Goal: Transaction & Acquisition: Purchase product/service

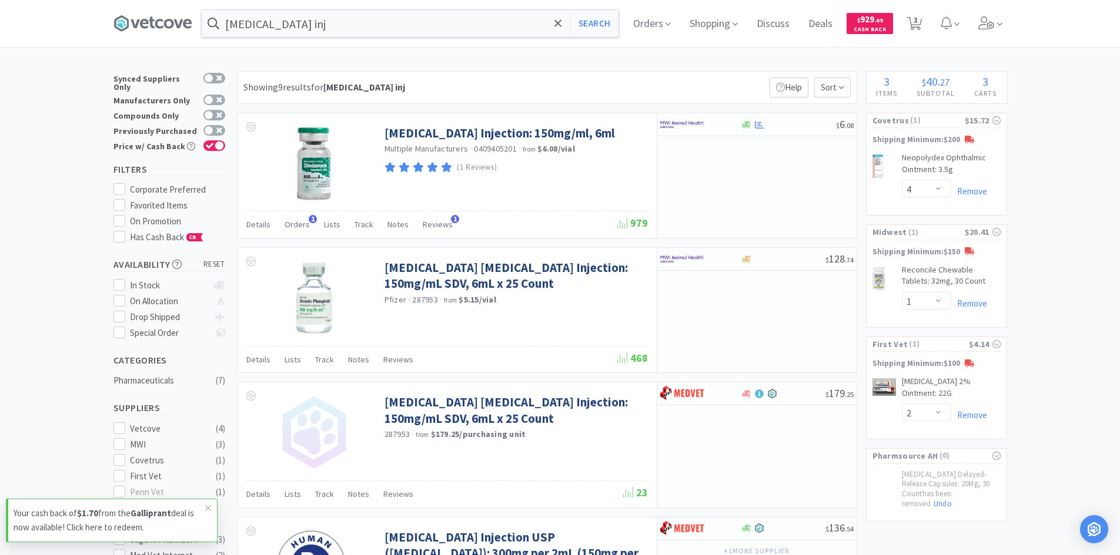
select select "4"
select select "1"
select select "2"
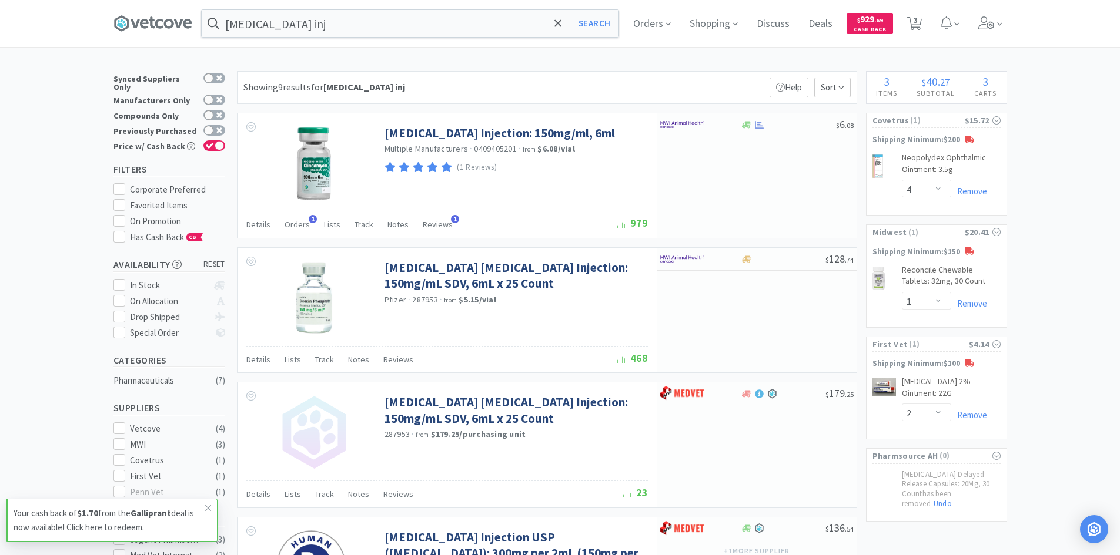
click at [339, 18] on input "[MEDICAL_DATA] inj" at bounding box center [410, 23] width 417 height 27
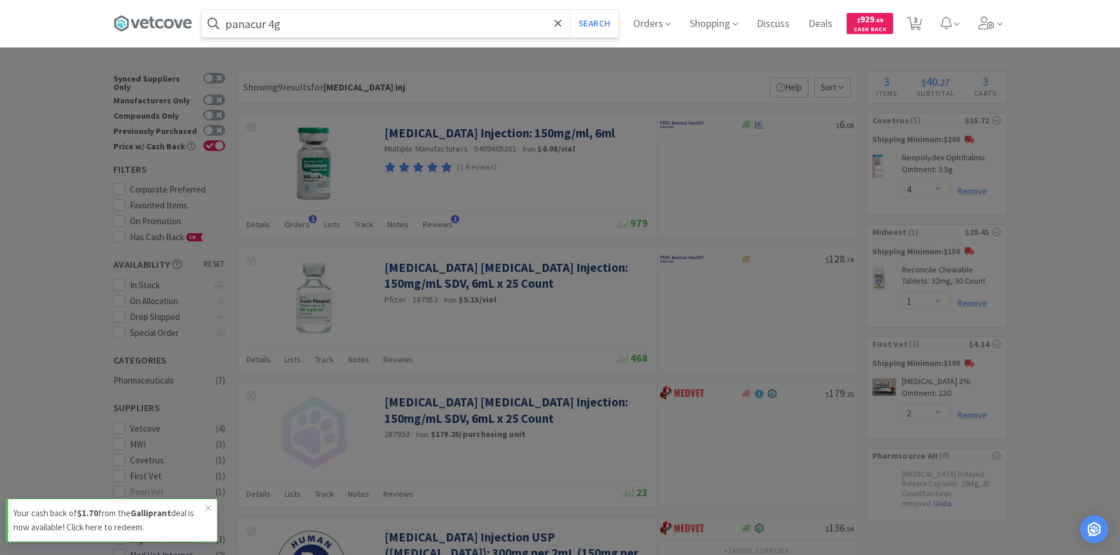
type input "panacur 4g"
click at [570, 10] on button "Search" at bounding box center [594, 23] width 49 height 27
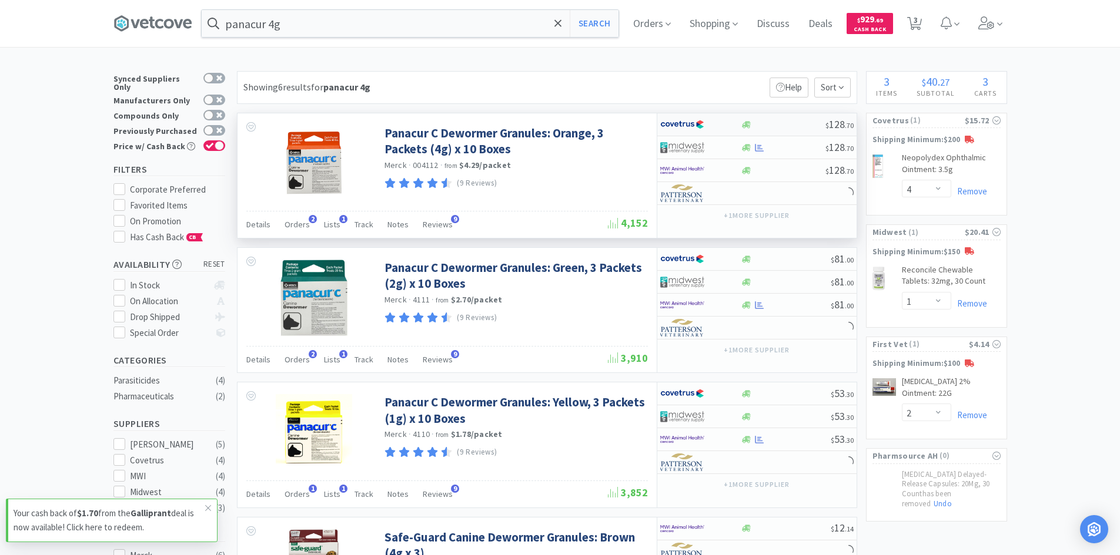
click at [726, 123] on div at bounding box center [700, 125] width 81 height 20
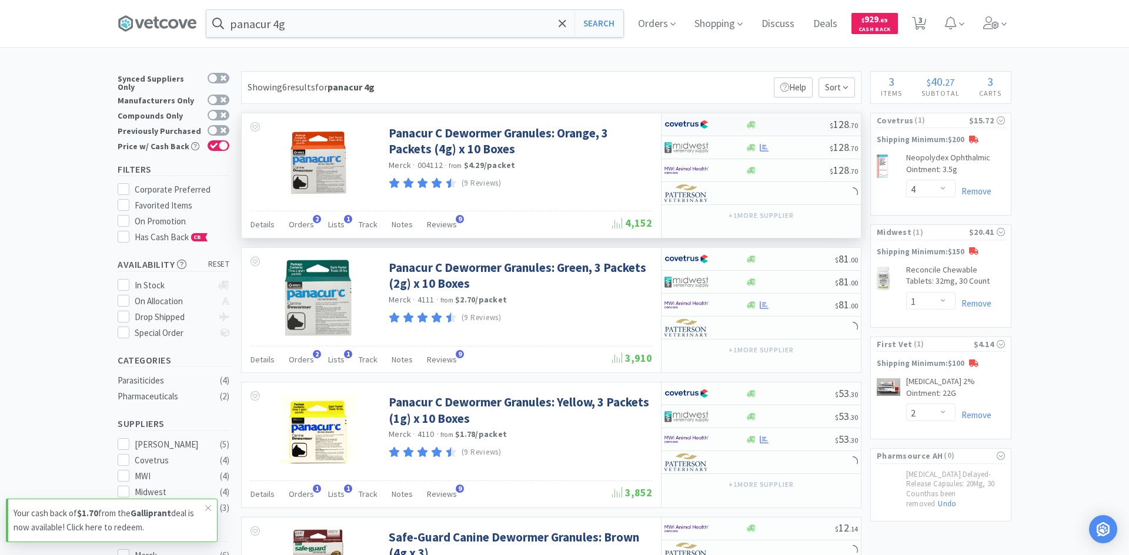
select select "1"
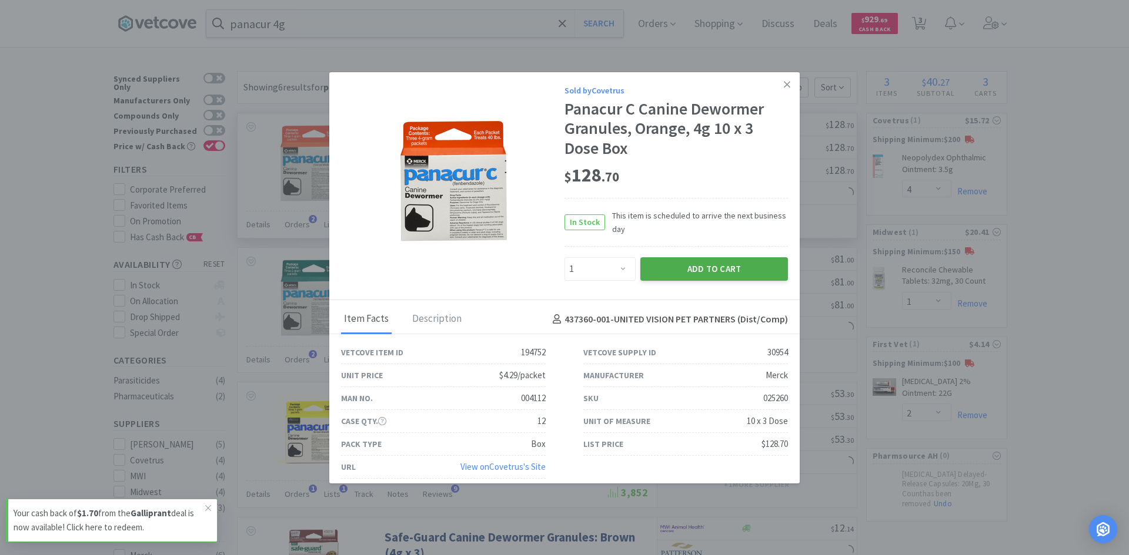
click at [669, 272] on button "Add to Cart" at bounding box center [714, 269] width 148 height 24
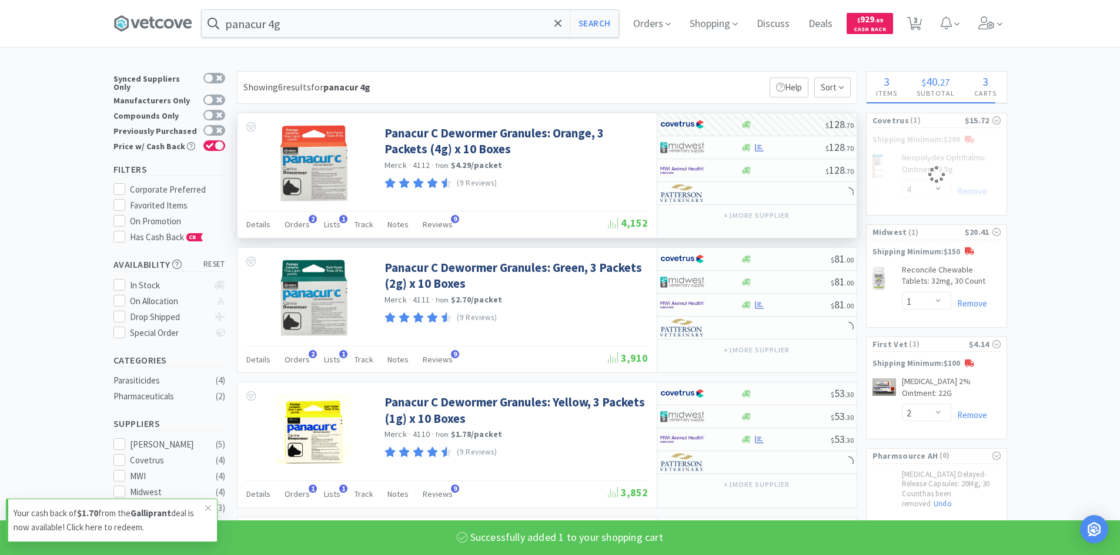
select select "1"
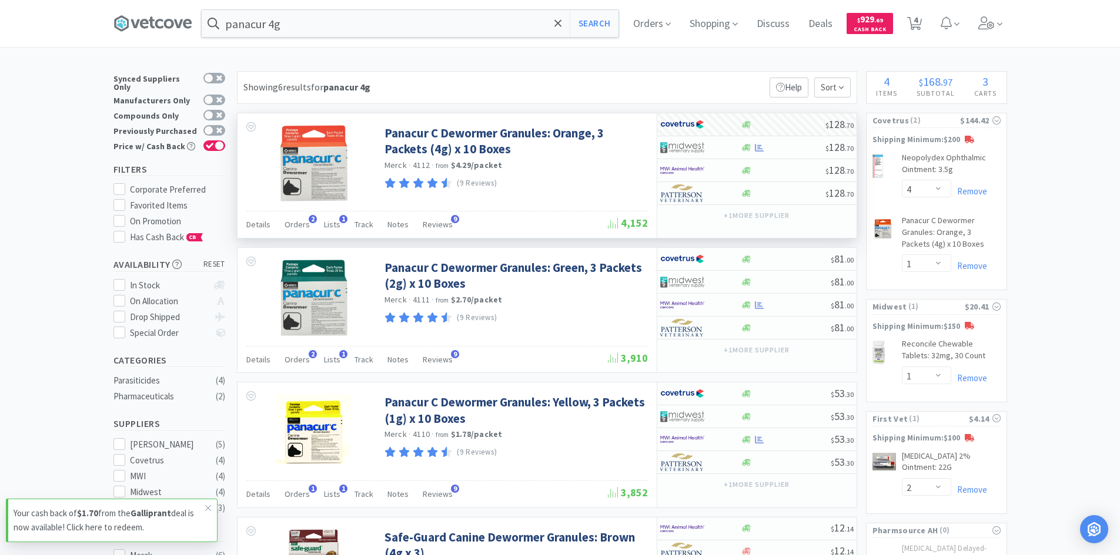
click at [1050, 173] on div "× Filter Results Synced Suppliers Only Manufacturers Only Compounds Only Previo…" at bounding box center [560, 511] width 1120 height 881
click at [360, 22] on input "panacur 4g" at bounding box center [410, 23] width 417 height 27
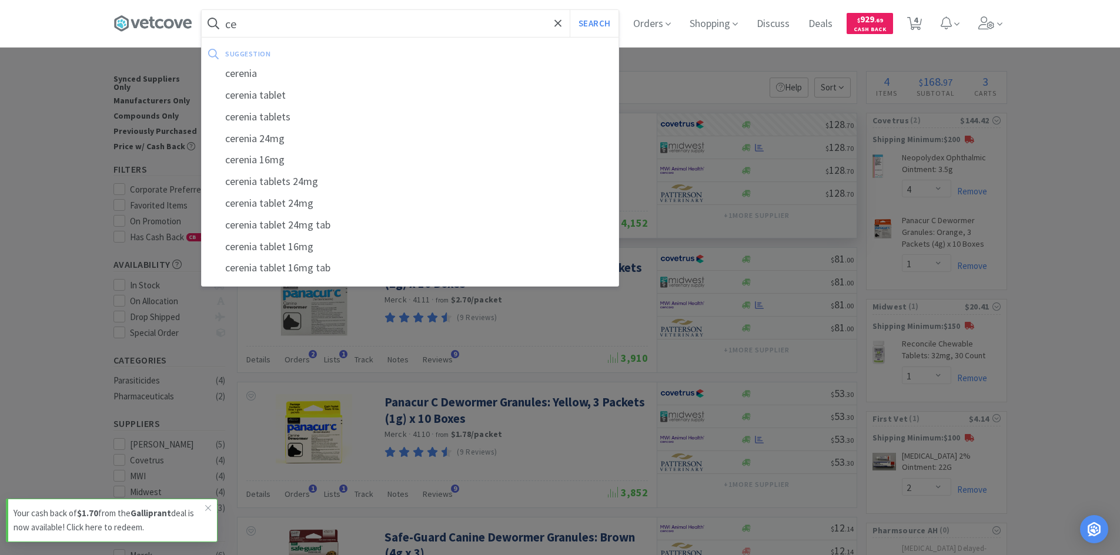
type input "c"
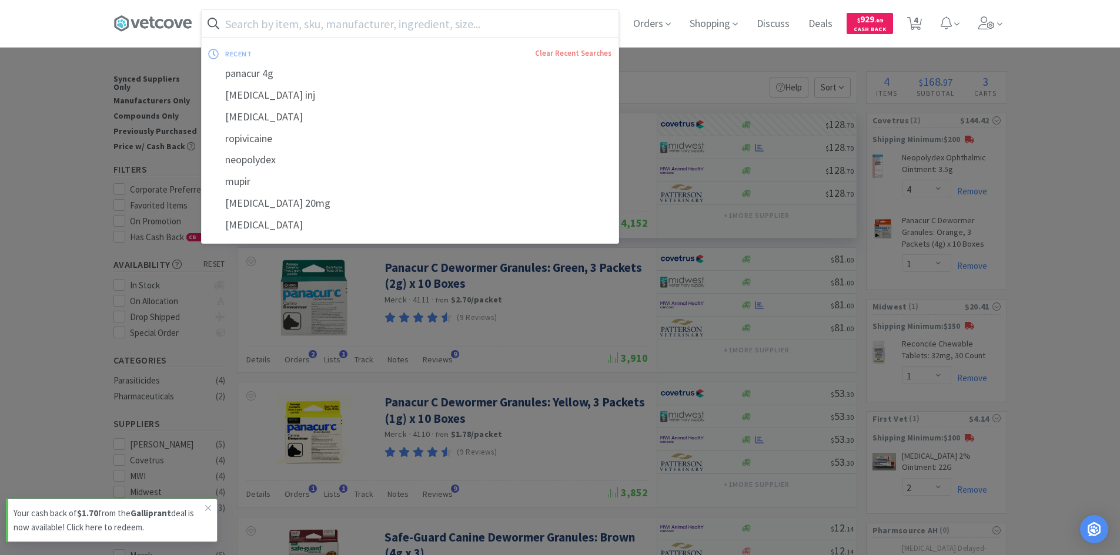
click at [1085, 185] on div at bounding box center [560, 277] width 1120 height 555
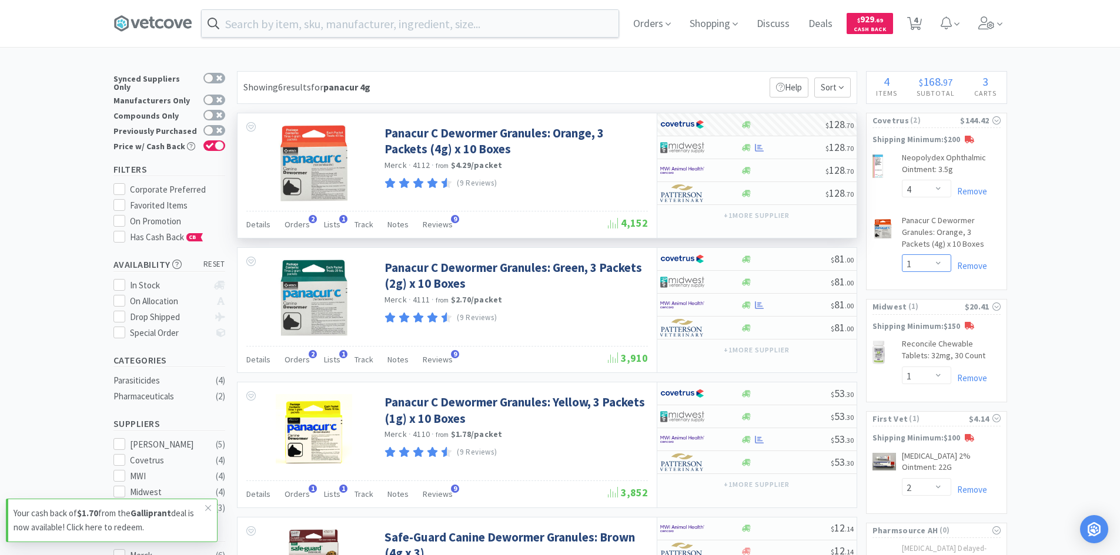
click at [939, 262] on select "Enter Quantity 1 2 3 4 5 6 7 8 9 10 11 12 13 14 15 16 17 18 19 20 Enter Quantity" at bounding box center [926, 264] width 49 height 18
click at [902, 255] on select "Enter Quantity 1 2 3 4 5 6 7 8 9 10 11 12 13 14 15 16 17 18 19 20 Enter Quantity" at bounding box center [926, 264] width 49 height 18
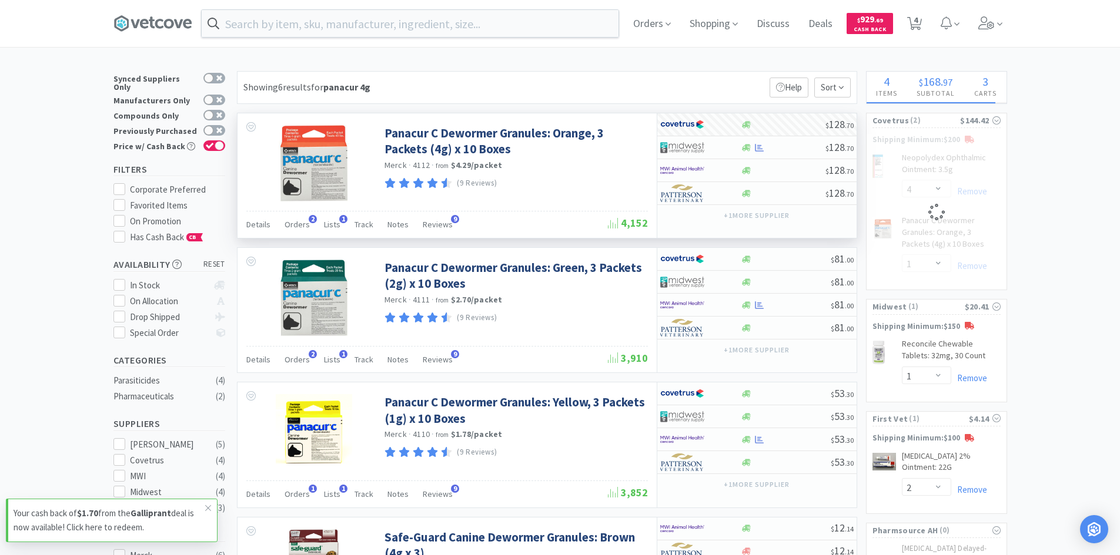
click at [1061, 244] on div "× Filter Results Synced Suppliers Only Manufacturers Only Compounds Only Previo…" at bounding box center [560, 511] width 1120 height 881
select select "2"
click at [915, 24] on icon at bounding box center [914, 23] width 15 height 13
select select "4"
select select "2"
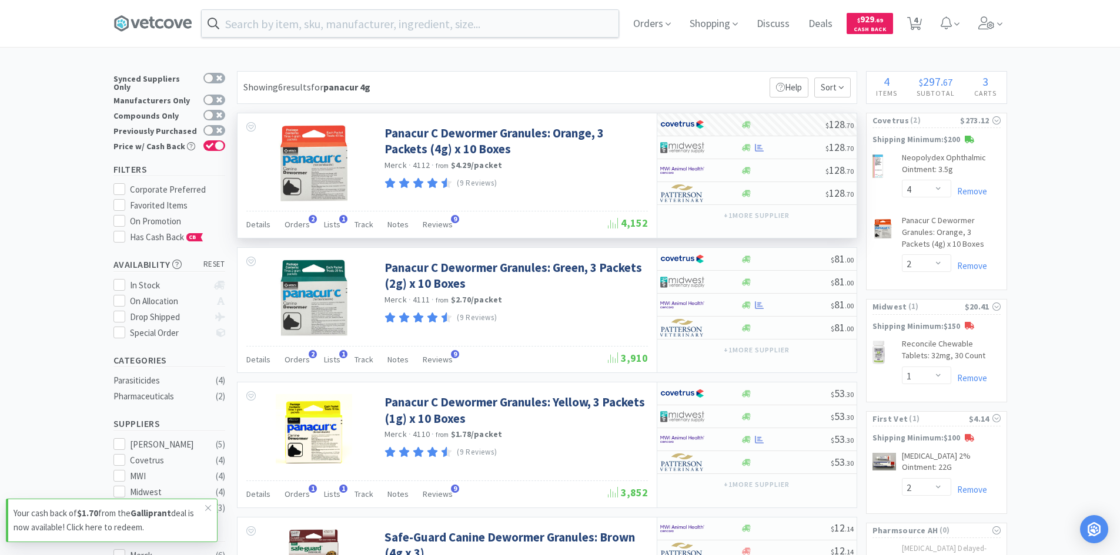
select select "1"
select select "2"
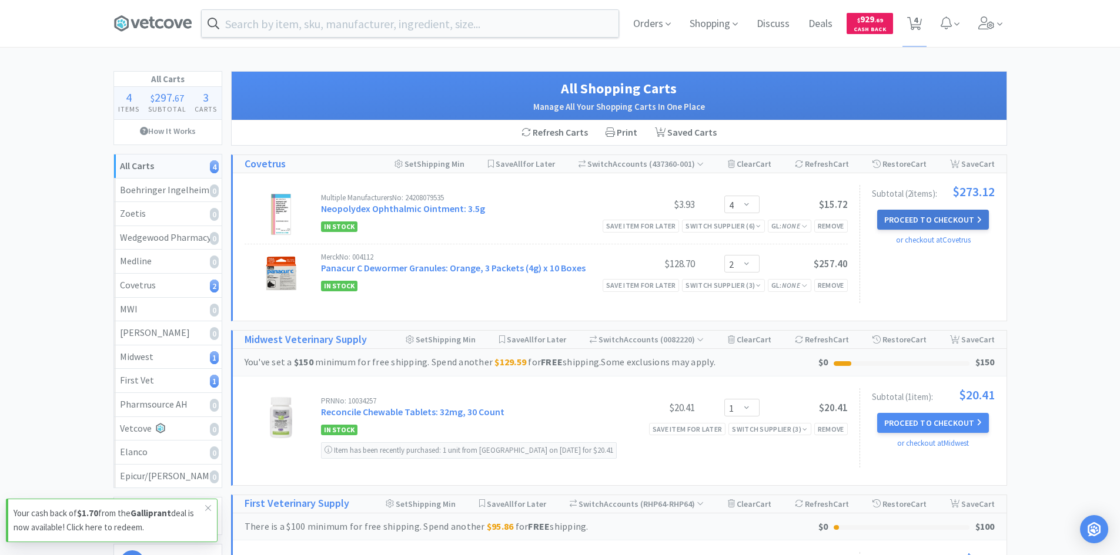
click at [912, 219] on button "Proceed to Checkout" at bounding box center [933, 220] width 112 height 20
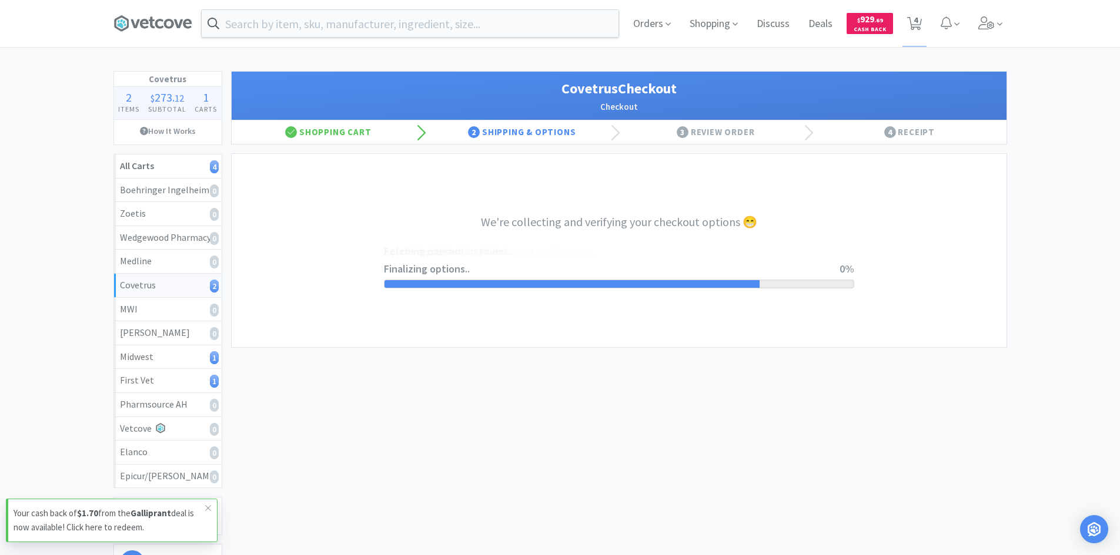
select select "ACCOUNT"
select select "cvt-standard-net"
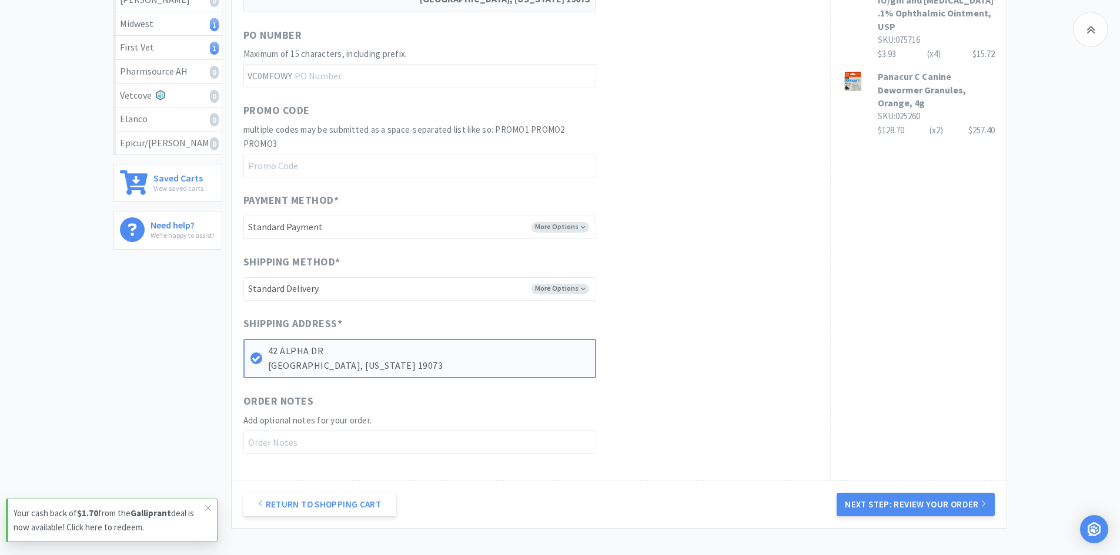
scroll to position [353, 0]
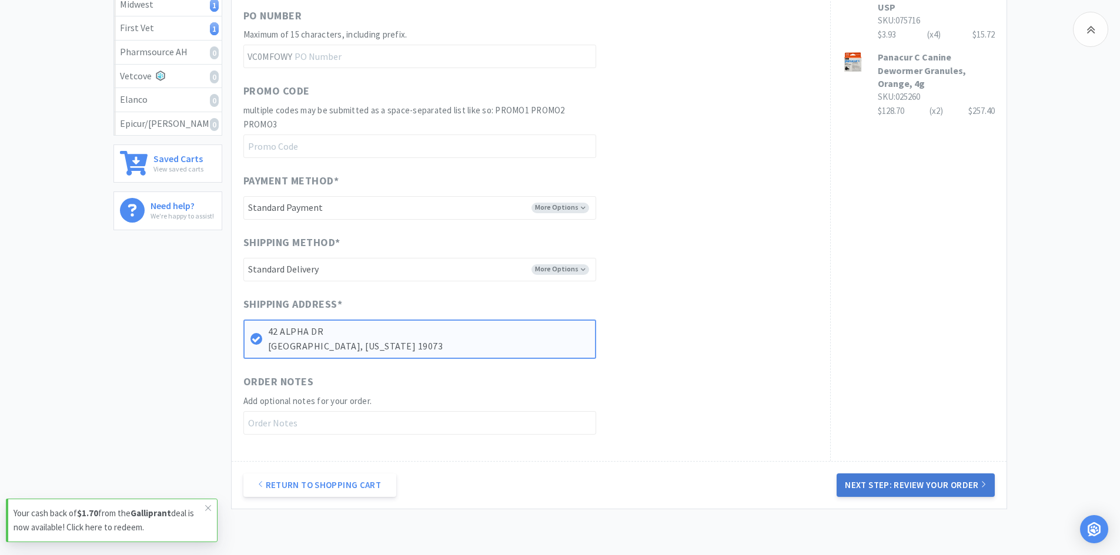
click at [894, 485] on button "Next Step: Review Your Order" at bounding box center [915, 486] width 158 height 24
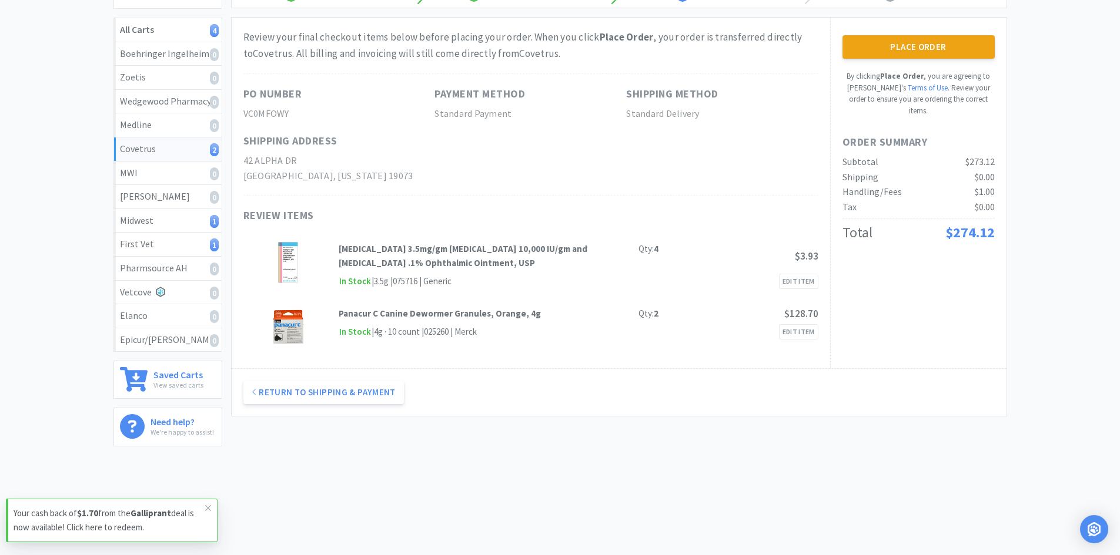
scroll to position [0, 0]
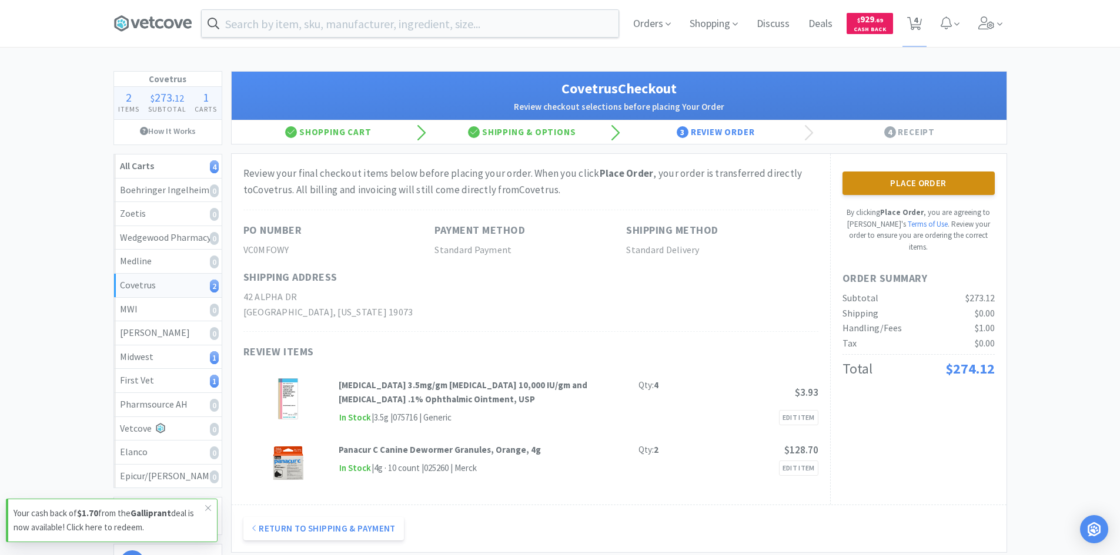
click at [881, 185] on button "Place Order" at bounding box center [918, 184] width 152 height 24
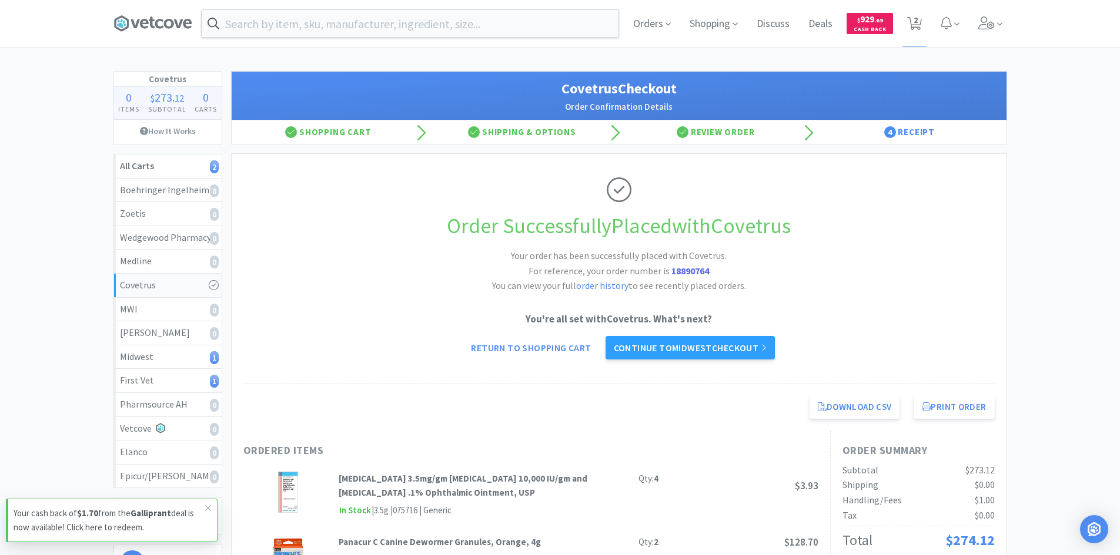
click at [400, 263] on div "Order Successfully Placed with Covetrus Your order has been successfully placed…" at bounding box center [618, 269] width 751 height 230
click at [113, 23] on icon at bounding box center [152, 24] width 79 height 18
